Goal: Check status: Check status

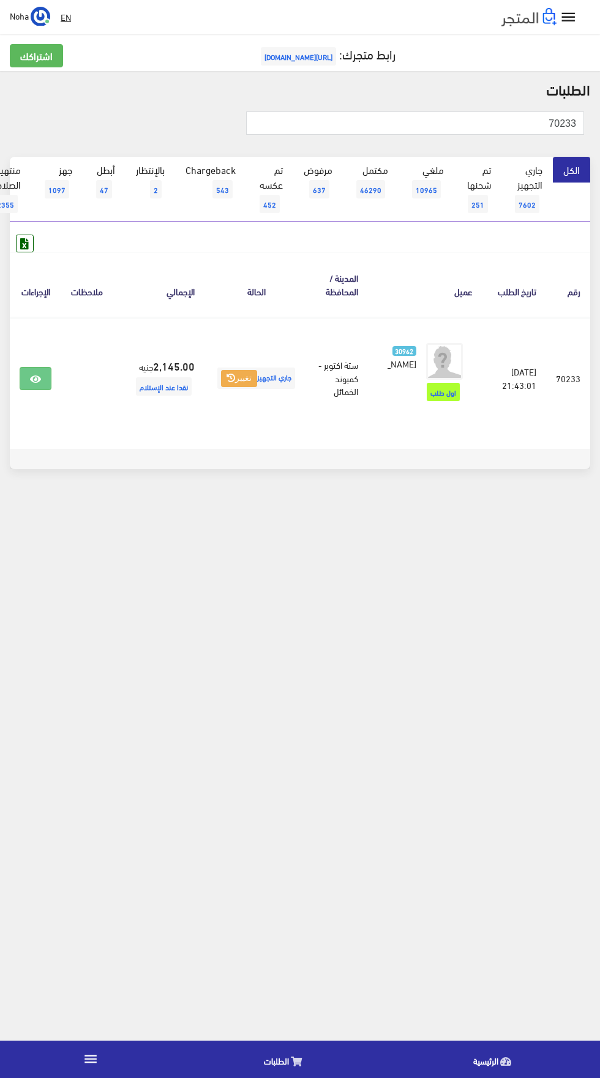
scroll to position [0, -32]
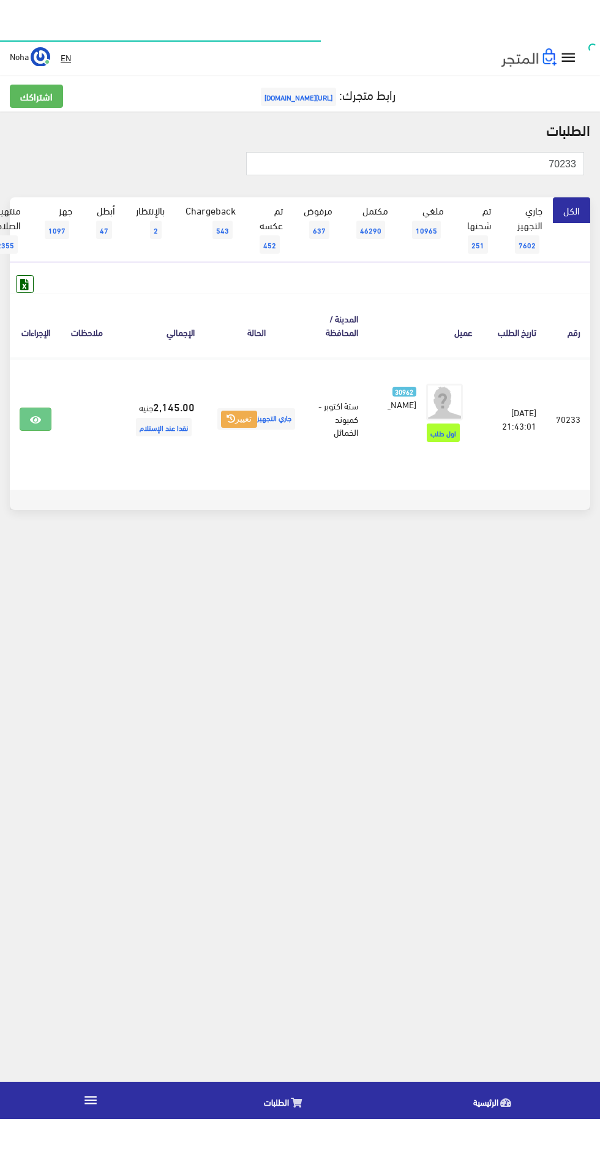
scroll to position [0, -32]
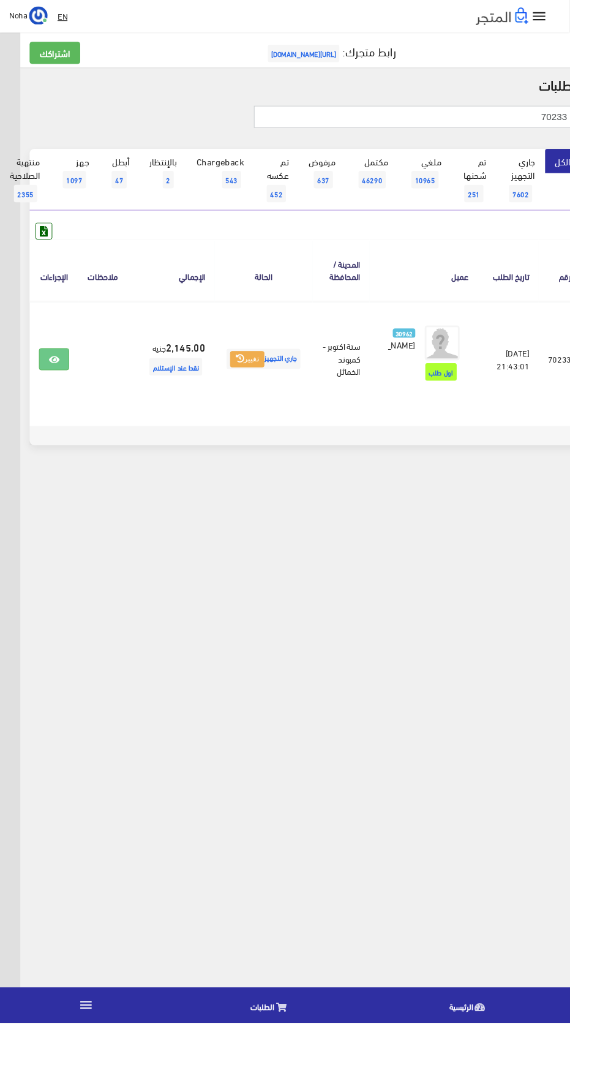
click at [452, 126] on input "70233" at bounding box center [437, 123] width 338 height 23
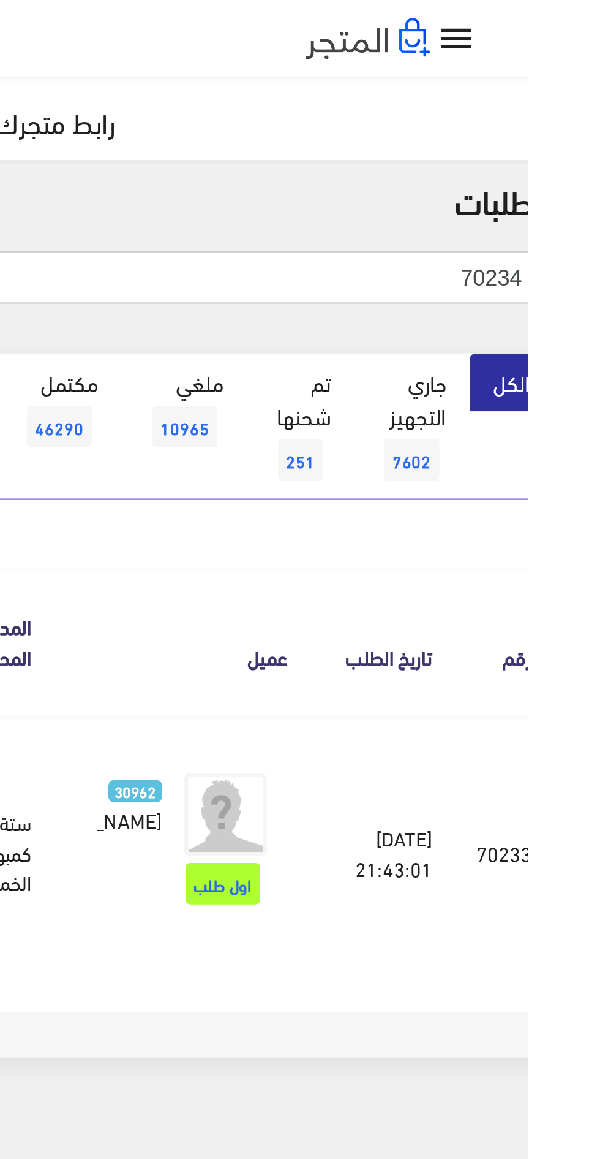
type input "70234"
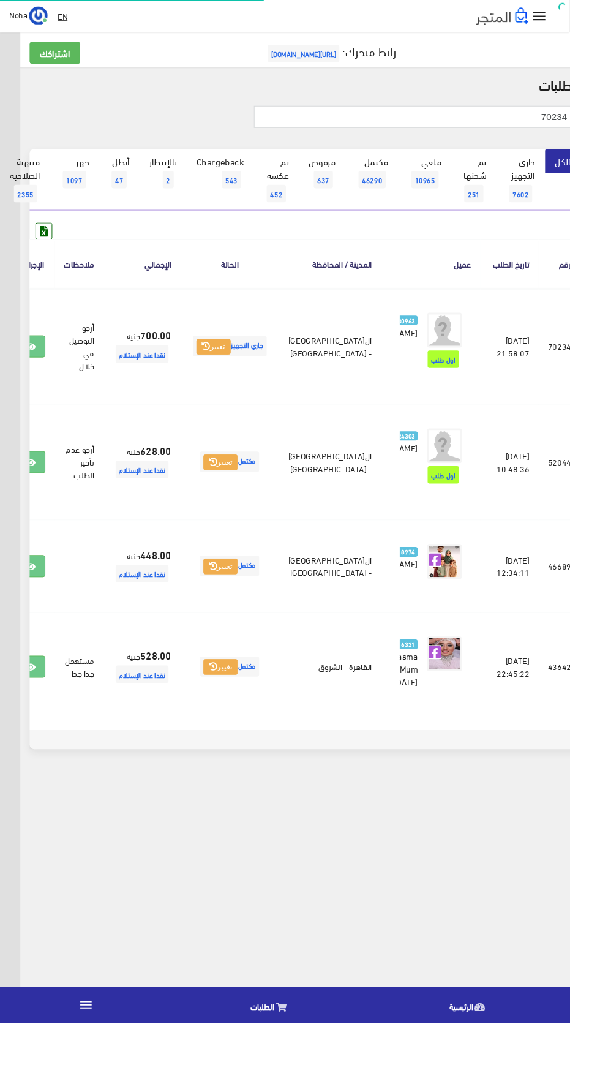
scroll to position [0, -32]
click at [37, 371] on icon at bounding box center [31, 366] width 11 height 10
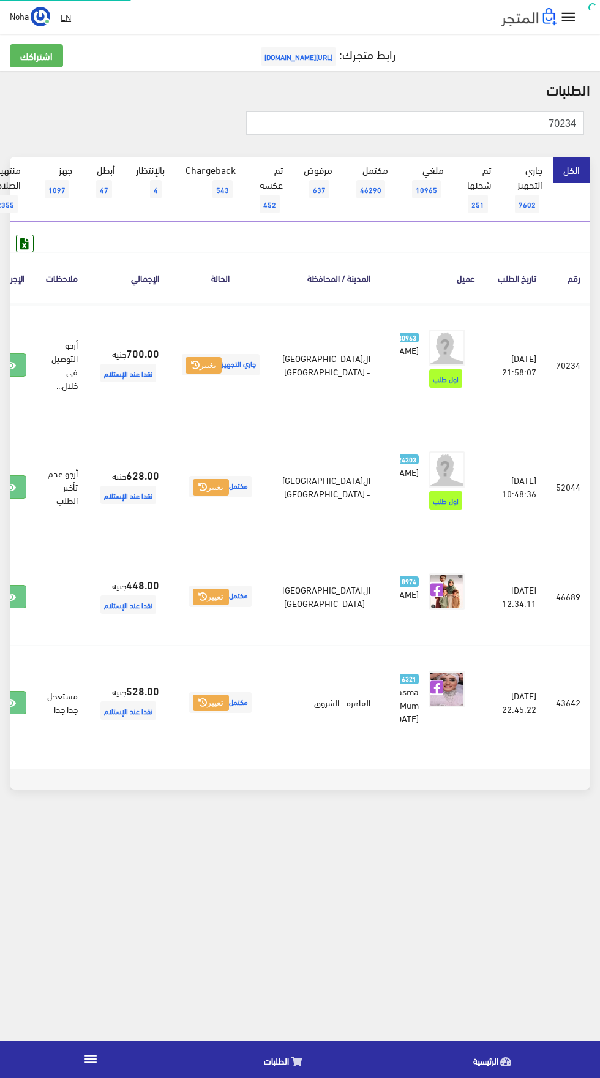
scroll to position [0, -32]
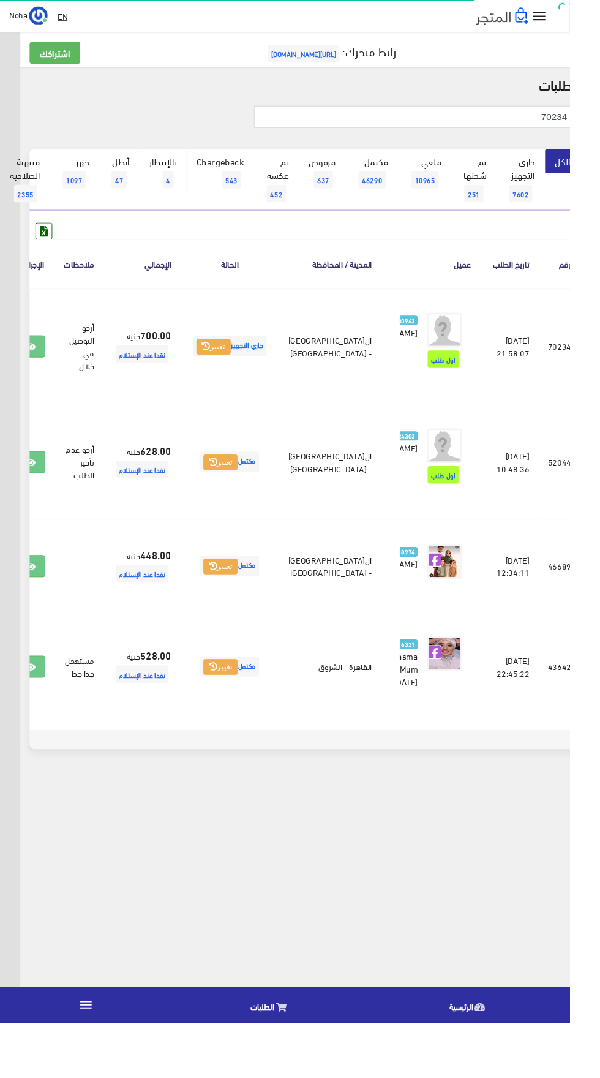
click at [178, 189] on span "4" at bounding box center [178, 189] width 12 height 18
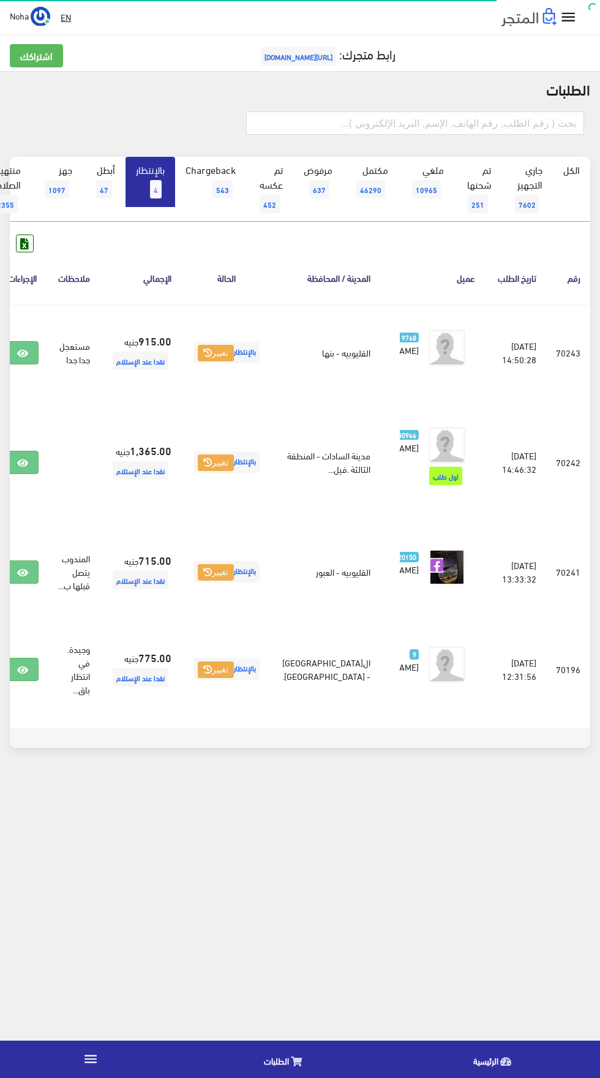
scroll to position [0, -32]
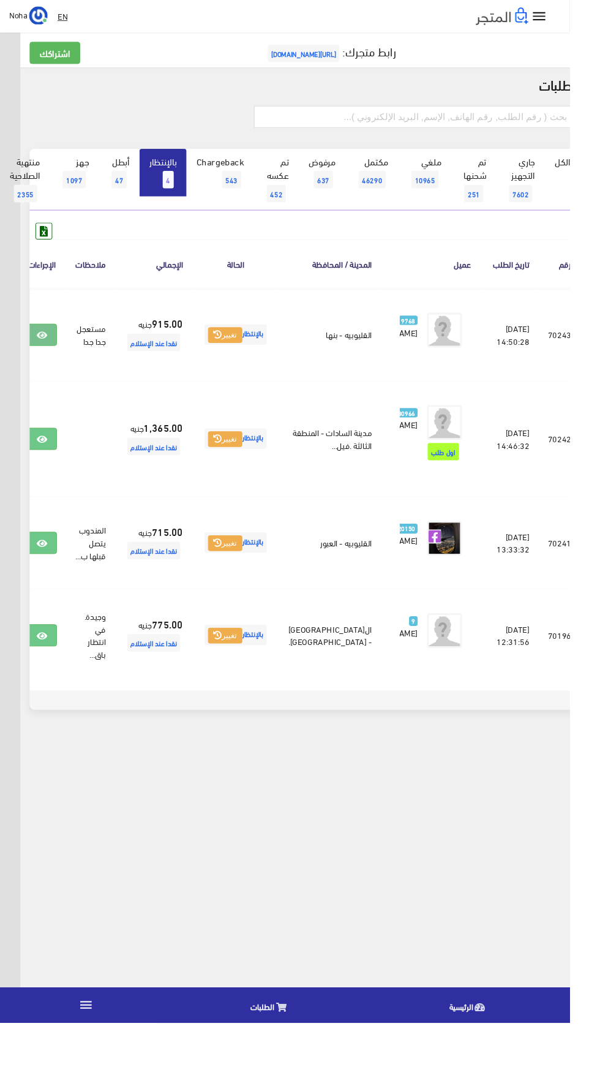
click at [50, 358] on icon at bounding box center [44, 354] width 11 height 10
click at [50, 578] on icon at bounding box center [44, 573] width 11 height 10
